Goal: Information Seeking & Learning: Find specific fact

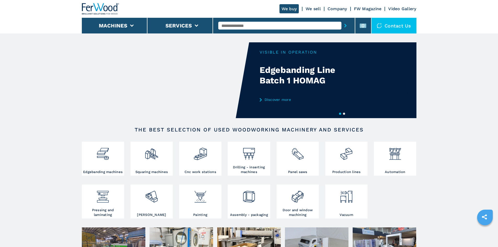
drag, startPoint x: 230, startPoint y: 26, endPoint x: 222, endPoint y: 25, distance: 8.6
click at [222, 25] on input "text" at bounding box center [279, 26] width 123 height 8
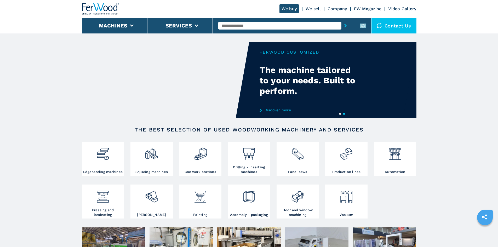
paste input "******"
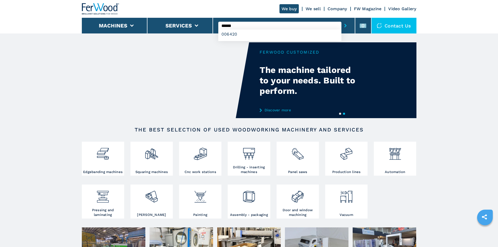
type input "******"
click at [341, 22] on button "submit-button" at bounding box center [345, 26] width 8 height 12
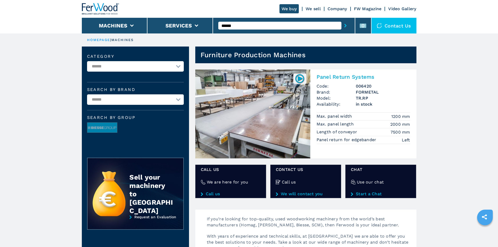
click at [335, 77] on h2 "Panel Return Systems" at bounding box center [363, 77] width 94 height 6
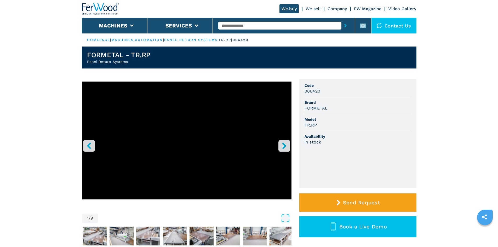
click at [307, 109] on h3 "FORMETAL" at bounding box center [315, 108] width 23 height 6
copy h3 "FORMETAL"
drag, startPoint x: 319, startPoint y: 120, endPoint x: 319, endPoint y: 117, distance: 3.7
click at [319, 120] on span "Model" at bounding box center [357, 119] width 107 height 5
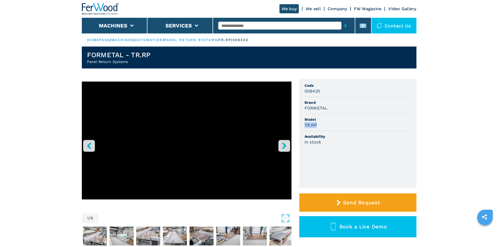
drag, startPoint x: 317, startPoint y: 124, endPoint x: 301, endPoint y: 126, distance: 16.3
click at [300, 126] on ul "Code 006420 Brand FORMETAL Model TR.RP Availability in stock" at bounding box center [357, 133] width 117 height 109
copy h3 "TR.RP"
click at [321, 142] on h3 "in stock" at bounding box center [312, 142] width 17 height 6
drag, startPoint x: 320, startPoint y: 90, endPoint x: 303, endPoint y: 92, distance: 16.8
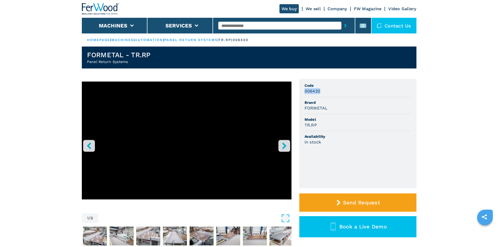
click at [303, 92] on ul "Code 006420 Brand FORMETAL Model TR.RP Availability in stock" at bounding box center [357, 133] width 117 height 109
copy h3 "006420"
click at [252, 21] on div at bounding box center [283, 26] width 131 height 12
click at [252, 23] on input "text" at bounding box center [279, 26] width 123 height 8
paste input "******"
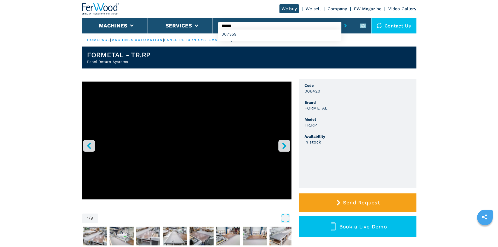
type input "******"
click at [344, 26] on icon "submit-button" at bounding box center [345, 26] width 2 height 4
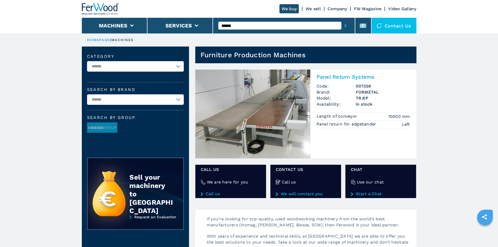
click at [336, 77] on h2 "Panel Return Systems" at bounding box center [363, 77] width 94 height 6
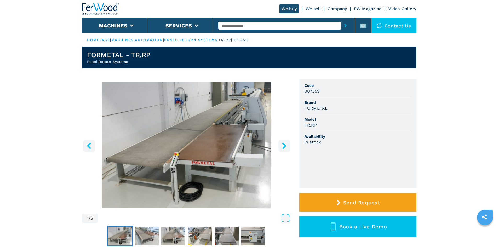
click at [313, 107] on h3 "FORMETAL" at bounding box center [315, 108] width 23 height 6
copy h3 "FORMETAL"
click at [308, 125] on h3 "TR.RP" at bounding box center [310, 125] width 12 height 6
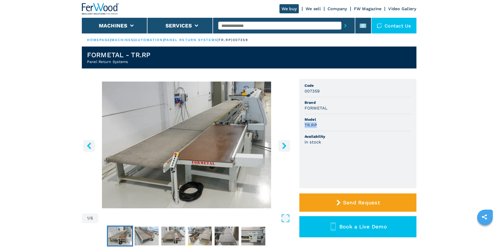
drag, startPoint x: 316, startPoint y: 125, endPoint x: 305, endPoint y: 124, distance: 11.3
click at [305, 124] on h3 "TR.RP" at bounding box center [310, 125] width 12 height 6
copy h3 "TR.RP"
click at [335, 135] on span "Availability" at bounding box center [357, 136] width 107 height 5
drag, startPoint x: 319, startPoint y: 91, endPoint x: 303, endPoint y: 90, distance: 16.0
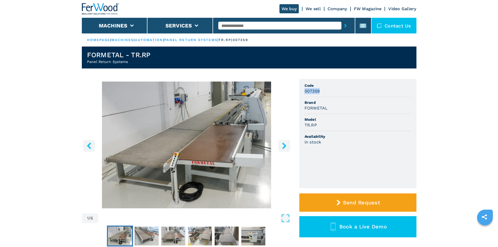
click at [303, 90] on ul "Code 007359 Brand FORMETAL Model TR.RP Availability in stock" at bounding box center [357, 133] width 117 height 109
copy h3 "007359"
click at [250, 23] on input "text" at bounding box center [279, 26] width 123 height 8
paste input "******"
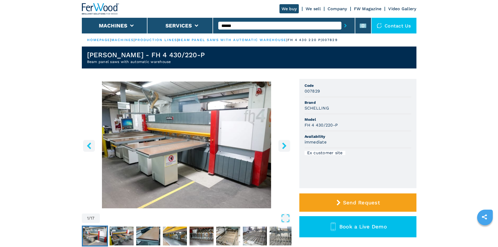
type input "******"
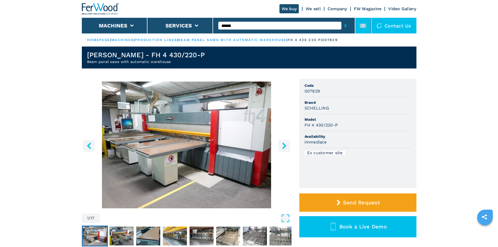
click at [365, 27] on rect at bounding box center [362, 26] width 7 height 4
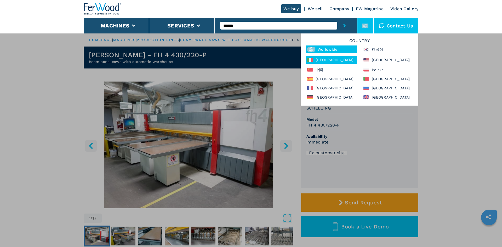
click at [326, 57] on div "Italia" at bounding box center [331, 60] width 51 height 8
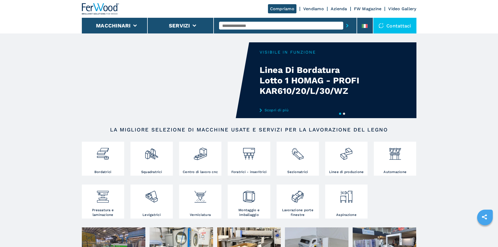
click at [250, 27] on input "text" at bounding box center [281, 26] width 124 height 8
paste input "******"
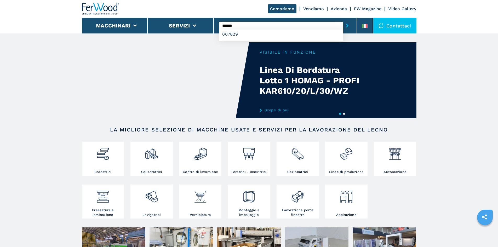
type input "******"
click at [343, 20] on button "submit-button" at bounding box center [347, 26] width 8 height 12
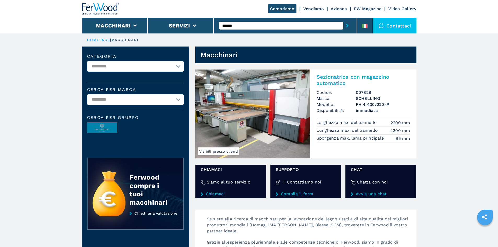
click at [354, 78] on h2 "Sezionatrice con magazzino automatico" at bounding box center [363, 80] width 94 height 13
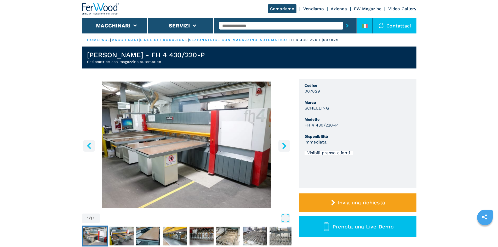
click at [365, 27] on icon at bounding box center [365, 26] width 6 height 4
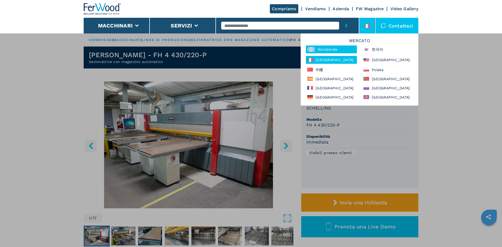
click at [326, 51] on div "Worldwide" at bounding box center [331, 49] width 51 height 8
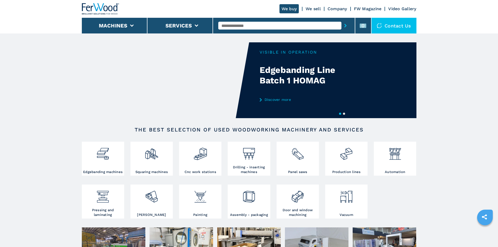
drag, startPoint x: 259, startPoint y: 26, endPoint x: 243, endPoint y: 25, distance: 15.7
click at [244, 25] on input "text" at bounding box center [279, 26] width 123 height 8
paste input "******"
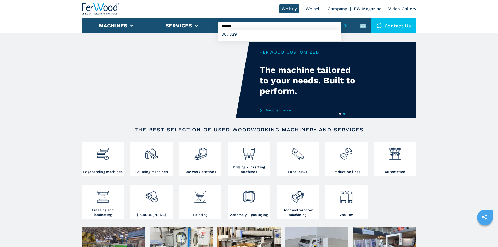
type input "******"
click at [341, 20] on button "submit-button" at bounding box center [345, 26] width 8 height 12
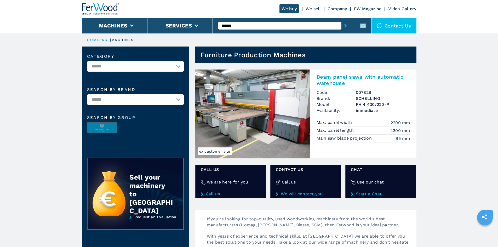
click at [371, 78] on h2 "Beam panel saws with automatic warehouse" at bounding box center [363, 80] width 94 height 13
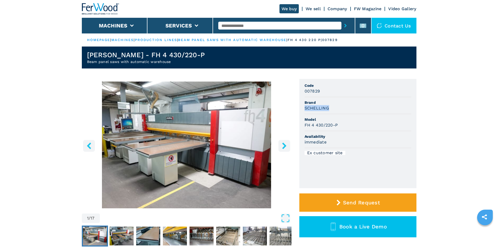
drag, startPoint x: 304, startPoint y: 110, endPoint x: 330, endPoint y: 112, distance: 25.6
click at [330, 112] on li "Brand SCHELLING" at bounding box center [357, 105] width 107 height 17
copy h3 "SCHELLING"
click at [352, 108] on div "SCHELLING" at bounding box center [357, 108] width 107 height 6
drag, startPoint x: 304, startPoint y: 124, endPoint x: 337, endPoint y: 127, distance: 33.5
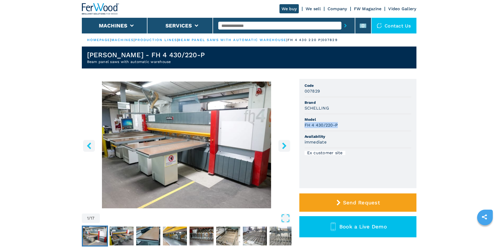
click at [337, 127] on h3 "FH 4 430/220-P" at bounding box center [320, 125] width 33 height 6
copy h3 "FH 4 430/220-P"
click at [369, 164] on ul "Code 007829 Brand SCHELLING Model FH 4 430/220-P Availability immediate Ex cust…" at bounding box center [357, 133] width 117 height 109
drag, startPoint x: 305, startPoint y: 91, endPoint x: 320, endPoint y: 93, distance: 15.3
click at [320, 93] on div "007829" at bounding box center [357, 91] width 107 height 6
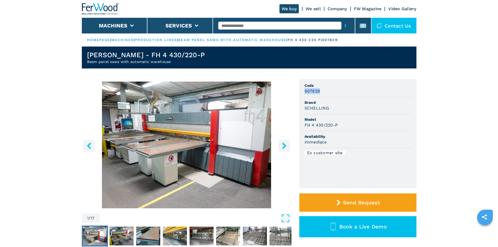
copy h3 "007829"
drag, startPoint x: 350, startPoint y: 104, endPoint x: 346, endPoint y: 100, distance: 5.7
click at [351, 104] on span "Brand" at bounding box center [357, 102] width 107 height 5
drag, startPoint x: 252, startPoint y: 25, endPoint x: 242, endPoint y: 24, distance: 10.5
click at [253, 24] on input "text" at bounding box center [279, 26] width 123 height 8
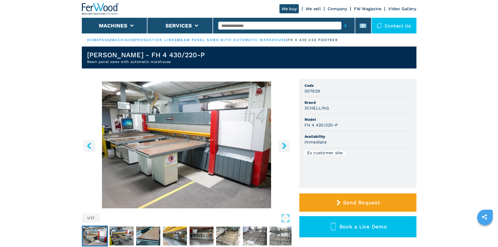
paste input "******"
type input "******"
click at [341, 20] on button "submit-button" at bounding box center [345, 26] width 8 height 12
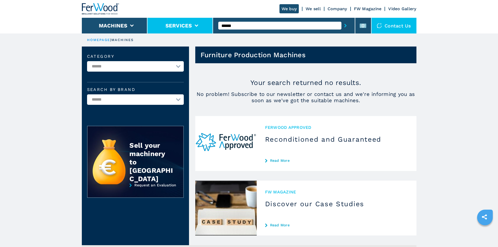
drag, startPoint x: 231, startPoint y: 20, endPoint x: 212, endPoint y: 20, distance: 18.6
click at [212, 20] on div "We buy We sell Company FW Magazine Video Gallery Machines Services ****** Conta…" at bounding box center [249, 16] width 334 height 33
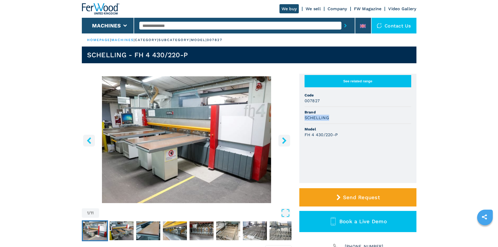
drag, startPoint x: 304, startPoint y: 123, endPoint x: 330, endPoint y: 123, distance: 25.3
click at [330, 121] on div "SCHELLING" at bounding box center [357, 118] width 107 height 6
copy h3 "SCHELLING"
click at [351, 145] on ul "See related range Code 007827 Brand [PERSON_NAME] Model FH 4 430/220-P" at bounding box center [357, 128] width 117 height 109
drag, startPoint x: 339, startPoint y: 139, endPoint x: 305, endPoint y: 143, distance: 34.4
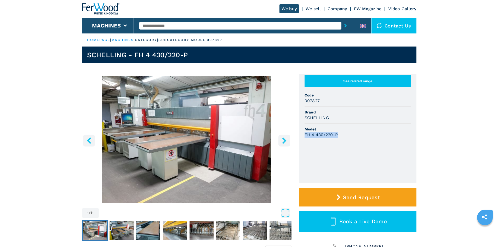
click at [305, 140] on li "Model FH 4 430/220-P" at bounding box center [357, 132] width 107 height 16
copy h3 "FH 4 430/220-P"
click at [374, 138] on div "FH 4 430/220-P" at bounding box center [357, 135] width 107 height 6
drag, startPoint x: 319, startPoint y: 106, endPoint x: 305, endPoint y: 104, distance: 14.0
click at [305, 104] on h3 "007827" at bounding box center [311, 101] width 15 height 6
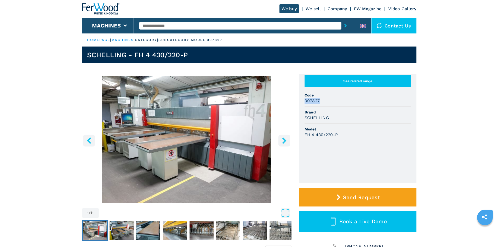
copy h3 "007827"
click at [336, 120] on div "SCHELLING" at bounding box center [357, 118] width 107 height 6
click at [148, 25] on input "text" at bounding box center [240, 26] width 202 height 8
paste input "******"
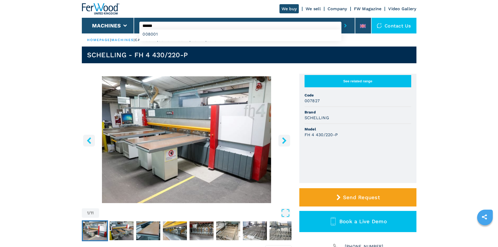
type input "******"
click at [341, 20] on button "submit-button" at bounding box center [345, 26] width 8 height 12
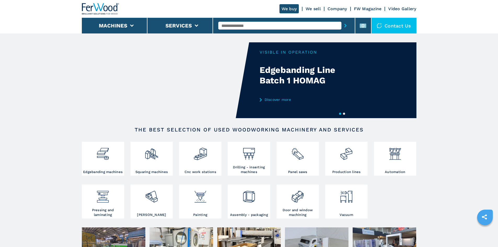
click at [238, 28] on input "text" at bounding box center [279, 26] width 123 height 8
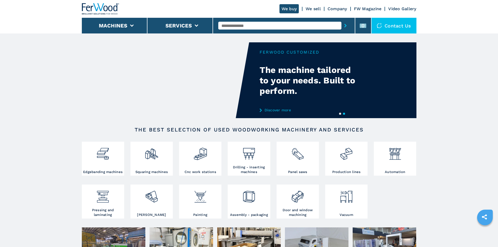
paste input "******"
type input "******"
click at [246, 36] on div "008001" at bounding box center [279, 34] width 123 height 9
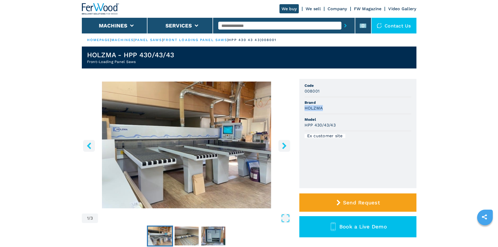
drag, startPoint x: 305, startPoint y: 108, endPoint x: 328, endPoint y: 110, distance: 22.8
click at [328, 110] on div "HOLZMA" at bounding box center [357, 108] width 107 height 6
copy h3 "HOLZMA"
drag, startPoint x: 305, startPoint y: 125, endPoint x: 345, endPoint y: 132, distance: 41.1
click at [345, 132] on ul "Code 008001 Brand HOLZMA Model HPP 430/43/43 Ex customer site" at bounding box center [357, 133] width 117 height 109
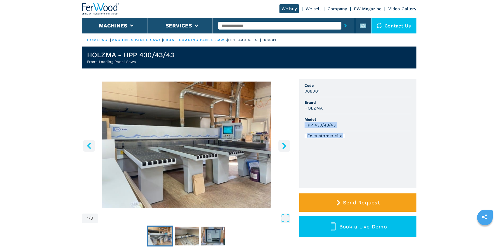
drag, startPoint x: 350, startPoint y: 124, endPoint x: 345, endPoint y: 124, distance: 5.0
click at [349, 124] on div "HPP 430/43/43" at bounding box center [357, 125] width 107 height 6
click at [350, 119] on span "Model" at bounding box center [357, 119] width 107 height 5
drag, startPoint x: 337, startPoint y: 126, endPoint x: 305, endPoint y: 127, distance: 32.1
click at [305, 127] on div "HPP 430/43/43" at bounding box center [357, 125] width 107 height 6
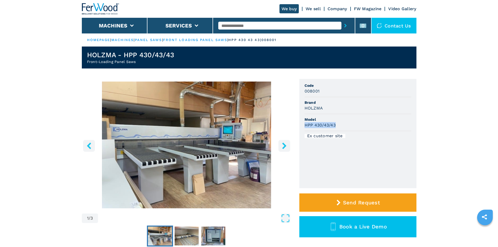
copy h3 "HPP 430/43/43"
click at [345, 97] on li "Code 008001" at bounding box center [357, 88] width 107 height 17
click at [265, 24] on input "text" at bounding box center [279, 26] width 123 height 8
paste input "******"
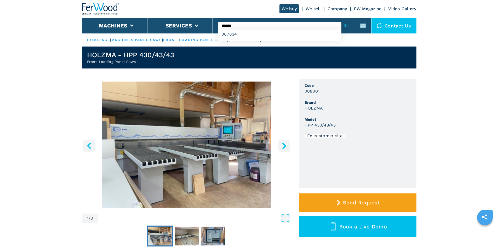
type input "******"
click at [341, 20] on button "submit-button" at bounding box center [345, 26] width 8 height 12
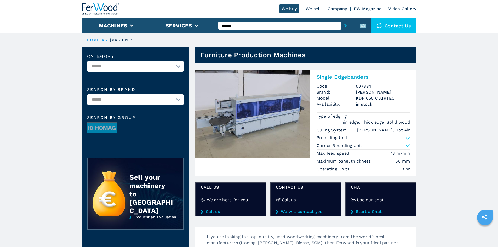
click at [339, 78] on h2 "Single Edgebanders" at bounding box center [363, 77] width 94 height 6
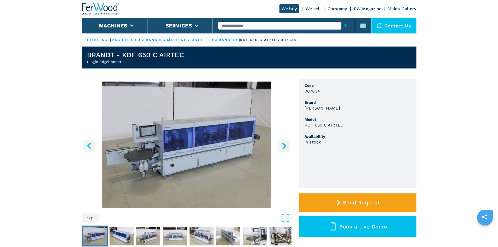
click at [254, 24] on input "text" at bounding box center [279, 26] width 123 height 8
paste input "******"
type input "******"
click at [344, 25] on icon "submit-button" at bounding box center [345, 26] width 2 height 4
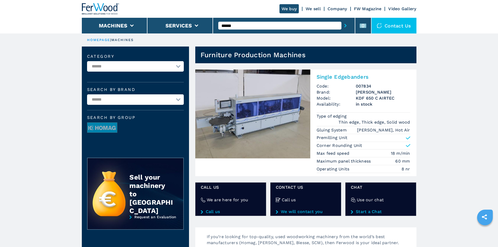
click at [348, 75] on h2 "Single Edgebanders" at bounding box center [363, 77] width 94 height 6
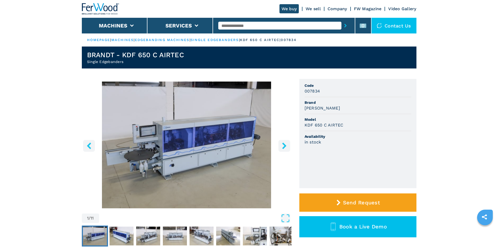
click at [311, 107] on h3 "[PERSON_NAME]" at bounding box center [322, 108] width 36 height 6
click at [311, 108] on h3 "[PERSON_NAME]" at bounding box center [322, 108] width 36 height 6
copy h3 "[PERSON_NAME]"
click at [333, 125] on h3 "KDF 650 C AIRTEC" at bounding box center [323, 125] width 39 height 6
drag, startPoint x: 304, startPoint y: 125, endPoint x: 347, endPoint y: 127, distance: 43.7
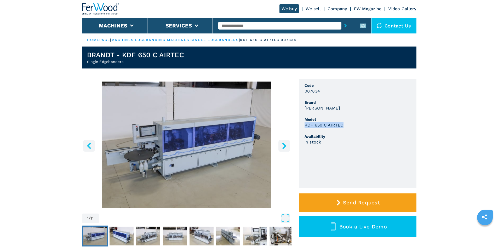
click at [347, 127] on ul "Code 007834 Brand BRANDT Model KDF 650 C AIRTEC Availability in stock" at bounding box center [357, 133] width 117 height 109
copy h3 "KDF 650 C AIRTEC"
click at [339, 131] on li "Availability in stock" at bounding box center [357, 139] width 107 height 16
drag, startPoint x: 319, startPoint y: 91, endPoint x: 298, endPoint y: 88, distance: 21.4
click at [298, 88] on div "1 / 11 Unit Measure ****** ******** Code 007834 Brand BRANDT Model KDF 650 C AI…" at bounding box center [249, 170] width 334 height 183
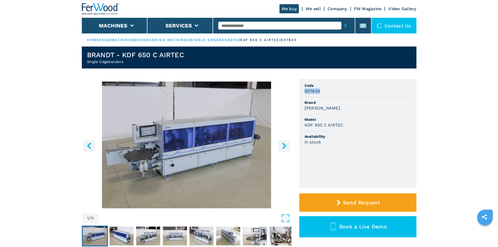
copy h3 "007834"
click at [342, 94] on li "Code 007834" at bounding box center [357, 88] width 107 height 17
click at [254, 24] on input "text" at bounding box center [279, 26] width 123 height 8
paste input "******"
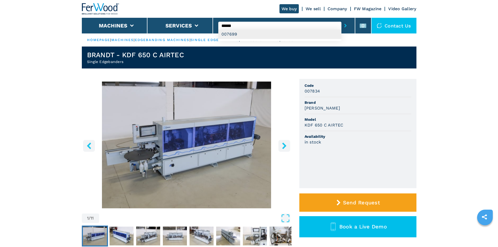
type input "******"
click at [247, 34] on div "007699" at bounding box center [279, 34] width 123 height 9
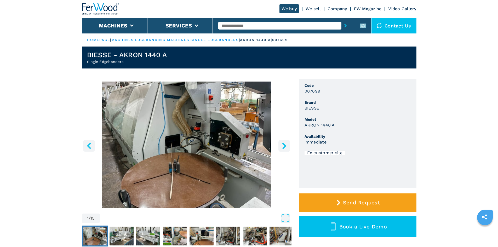
click at [246, 25] on input "text" at bounding box center [279, 26] width 123 height 8
paste input "******"
type input "******"
click at [341, 20] on button "submit-button" at bounding box center [345, 26] width 8 height 12
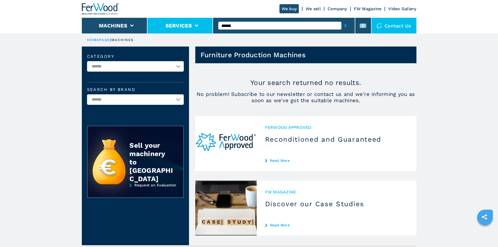
drag, startPoint x: 246, startPoint y: 26, endPoint x: 207, endPoint y: 27, distance: 38.7
click at [207, 27] on div "We buy We sell Company FW Magazine Video Gallery Machines Services ****** Conta…" at bounding box center [249, 16] width 334 height 33
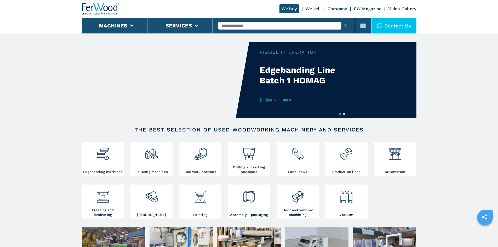
click at [250, 22] on input "text" at bounding box center [279, 26] width 123 height 8
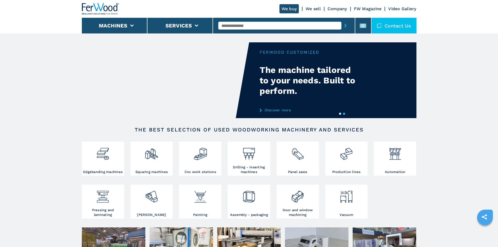
paste input "******"
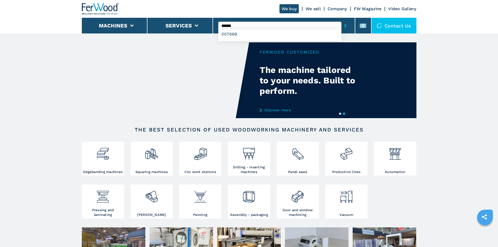
type input "******"
click at [341, 20] on button "submit-button" at bounding box center [345, 26] width 8 height 12
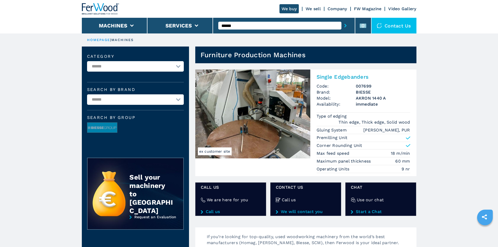
click at [337, 77] on h2 "Single Edgebanders" at bounding box center [363, 77] width 94 height 6
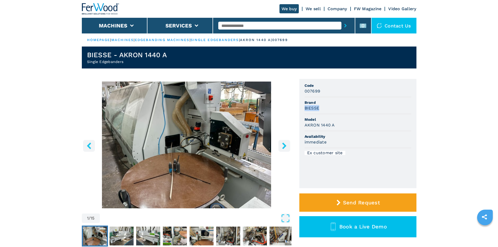
drag, startPoint x: 321, startPoint y: 107, endPoint x: 295, endPoint y: 106, distance: 25.9
click at [295, 106] on div "1 / 15 Unit Measure ****** ******** Code 007699 Brand BIESSE Model AKRON 1440 A…" at bounding box center [249, 170] width 334 height 183
copy h3 "BIESSE"
click at [335, 121] on span "Model" at bounding box center [357, 119] width 107 height 5
drag, startPoint x: 305, startPoint y: 124, endPoint x: 336, endPoint y: 128, distance: 31.4
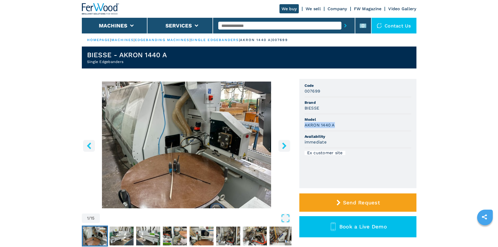
click at [336, 128] on li "Model AKRON 1440 A" at bounding box center [357, 122] width 107 height 17
copy h3 "AKRON 1440 A"
click at [373, 111] on li "Brand BIESSE" at bounding box center [357, 105] width 107 height 17
drag, startPoint x: 304, startPoint y: 91, endPoint x: 321, endPoint y: 94, distance: 16.8
click at [319, 94] on li "Code 007699" at bounding box center [357, 88] width 107 height 17
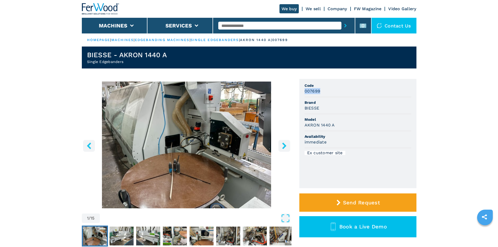
copy h3 "007699"
